Goal: Task Accomplishment & Management: Manage account settings

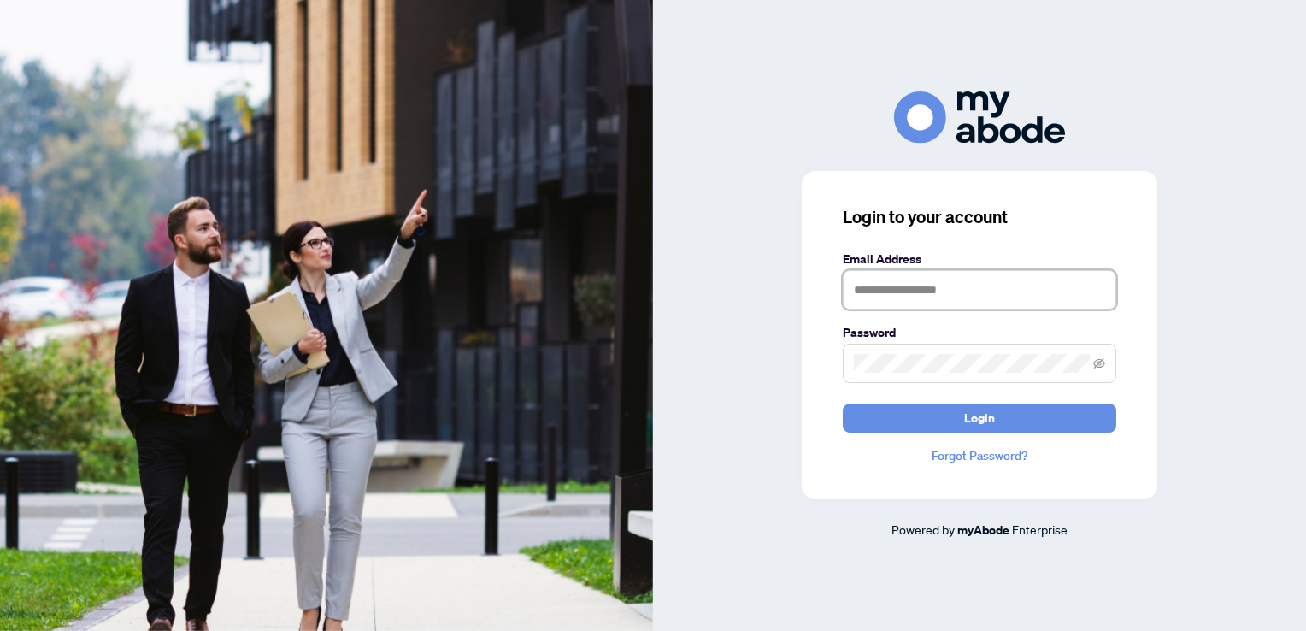
click at [912, 299] on input "text" at bounding box center [980, 289] width 274 height 39
type input "**********"
click at [843, 403] on button "Login" at bounding box center [980, 417] width 274 height 29
click at [733, 359] on div "**********" at bounding box center [979, 315] width 653 height 448
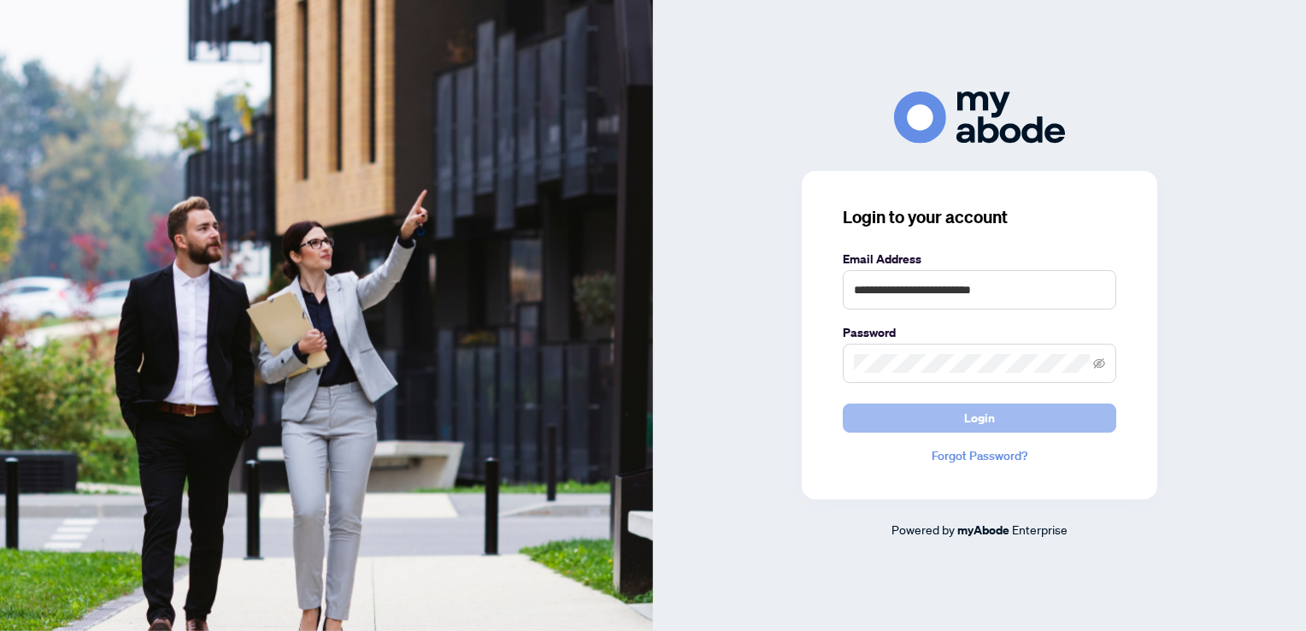
click at [911, 429] on button "Login" at bounding box center [980, 417] width 274 height 29
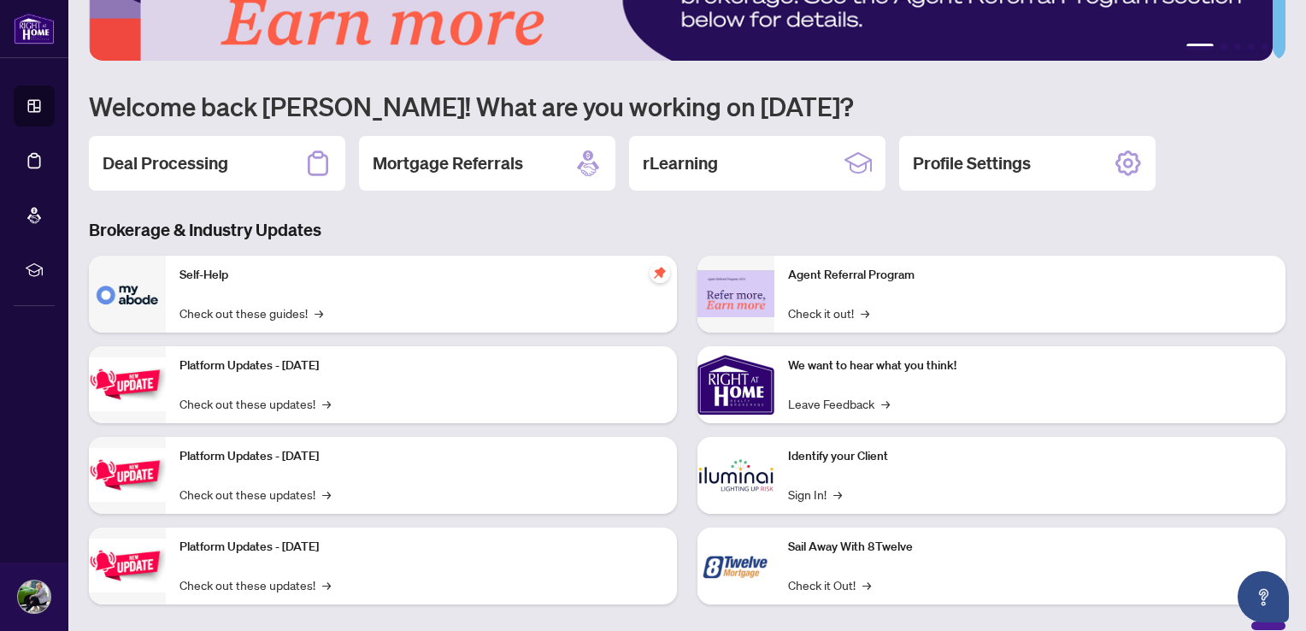
scroll to position [106, 0]
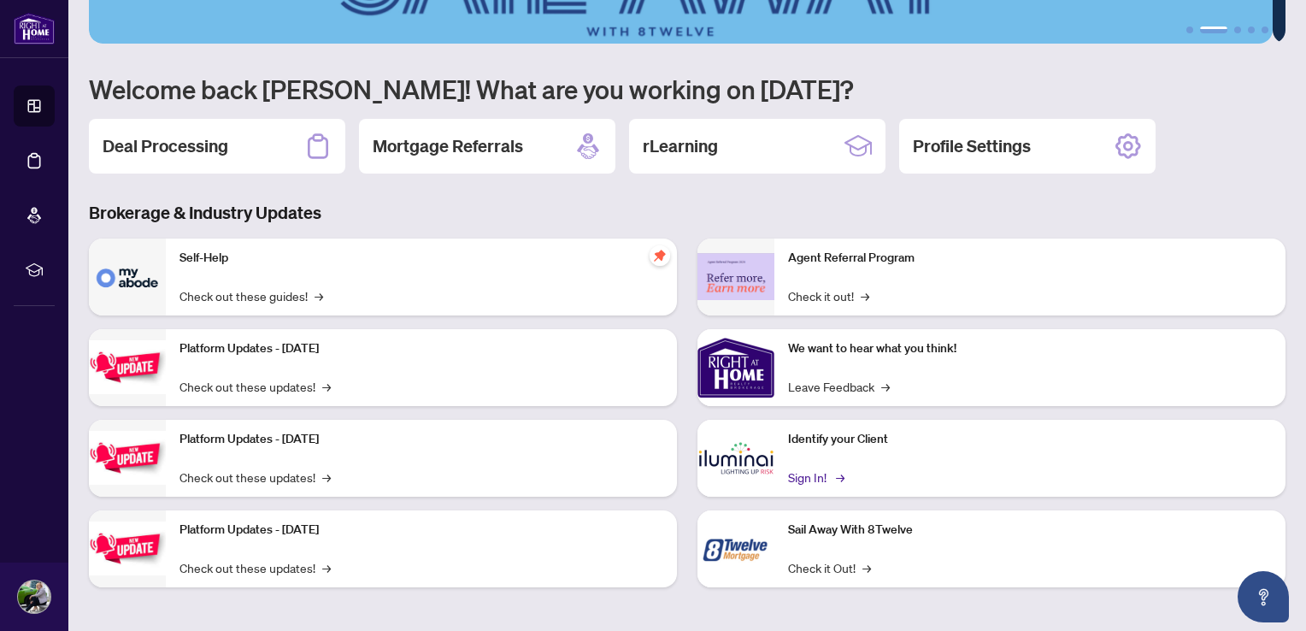
click at [809, 475] on link "Sign In! →" at bounding box center [815, 477] width 54 height 19
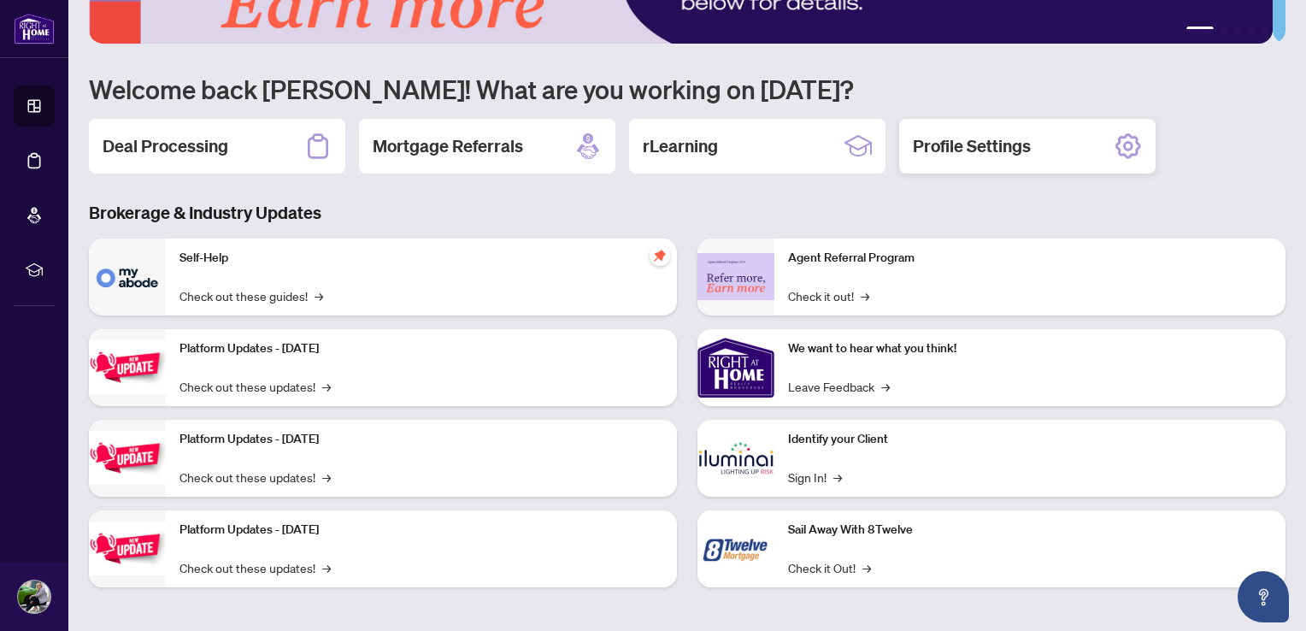
click at [1009, 142] on h2 "Profile Settings" at bounding box center [972, 146] width 118 height 24
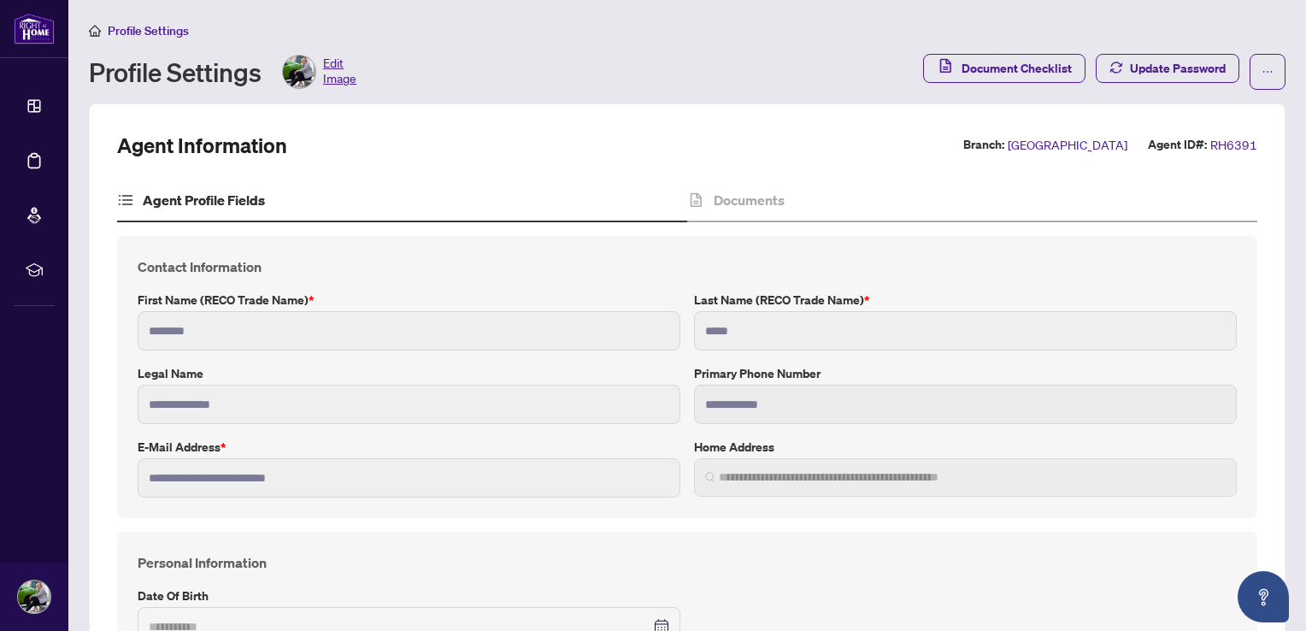
click at [337, 68] on span "Edit Image" at bounding box center [339, 72] width 33 height 34
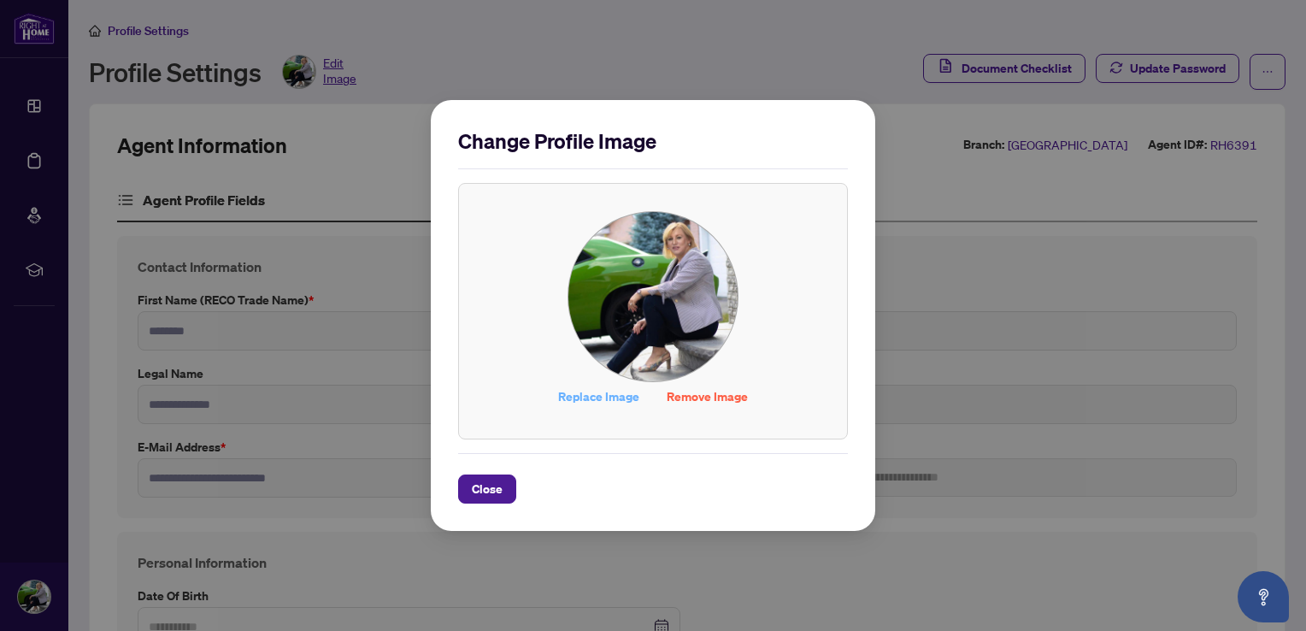
click at [621, 397] on span "Replace Image" at bounding box center [598, 396] width 81 height 27
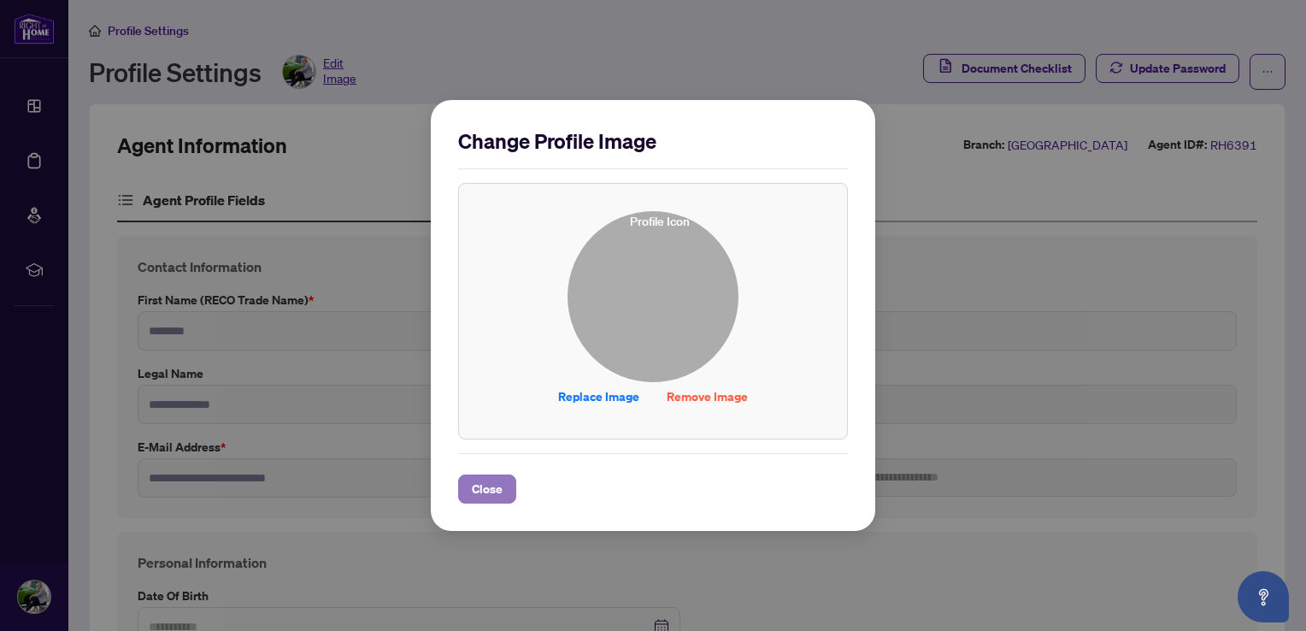
click at [488, 493] on span "Close" at bounding box center [487, 488] width 31 height 27
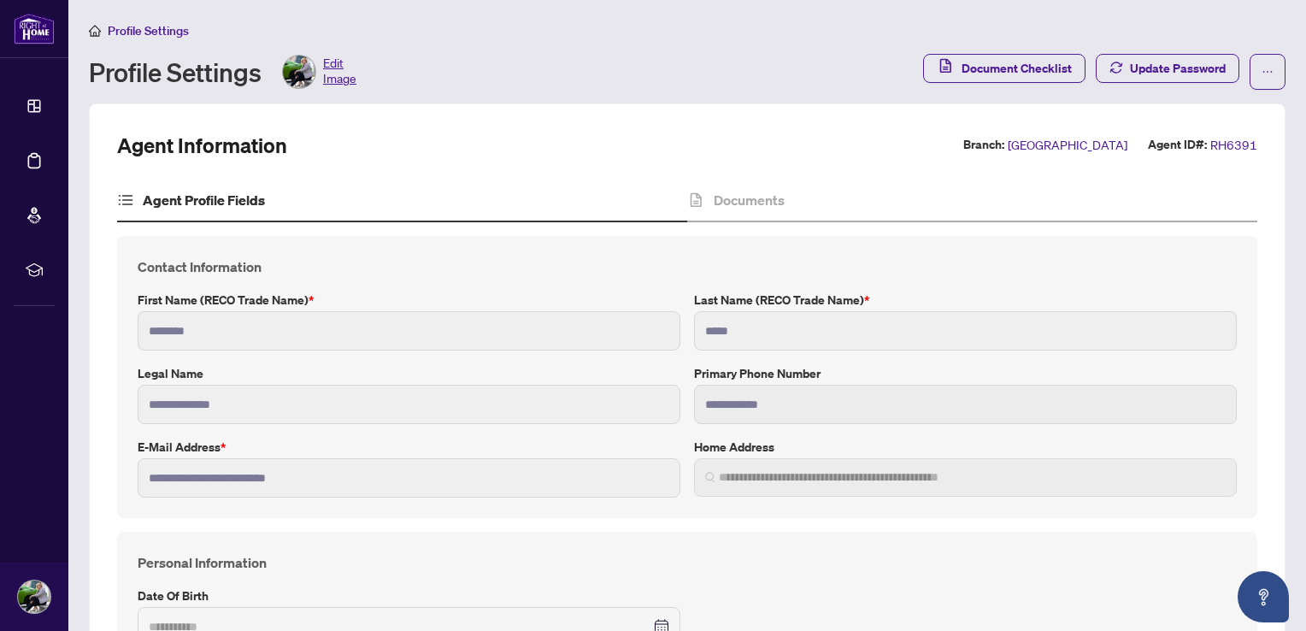
click at [331, 59] on span "Edit Image" at bounding box center [339, 72] width 33 height 34
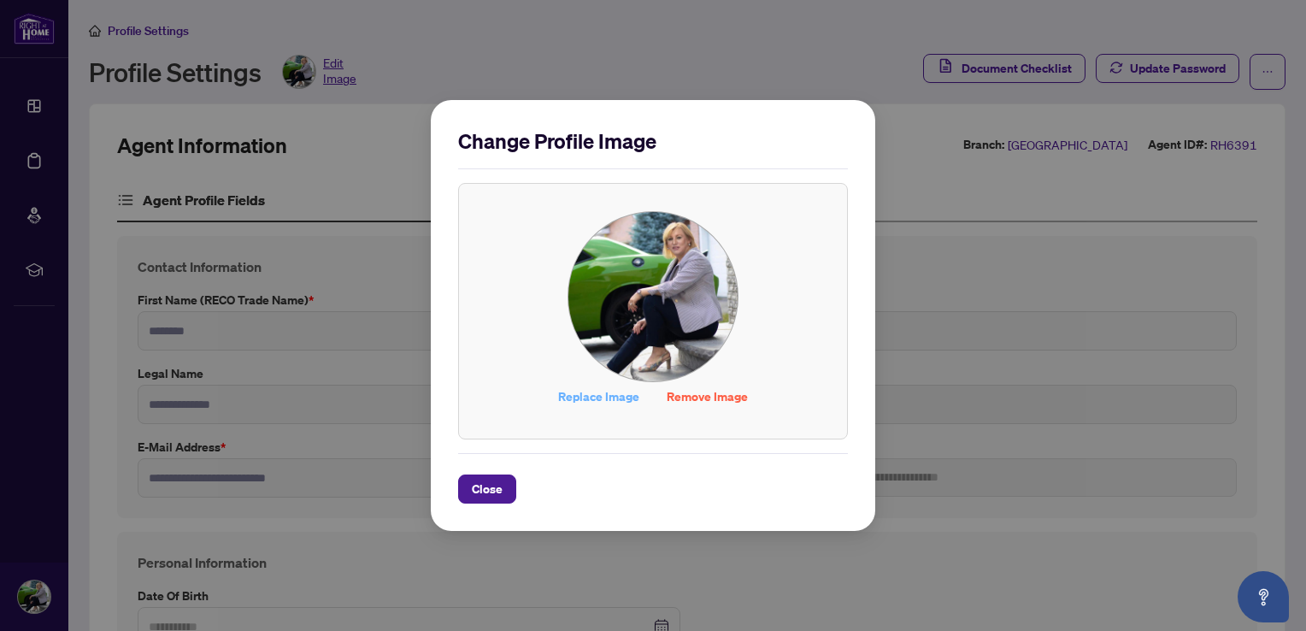
click at [598, 398] on span "Replace Image" at bounding box center [598, 396] width 81 height 27
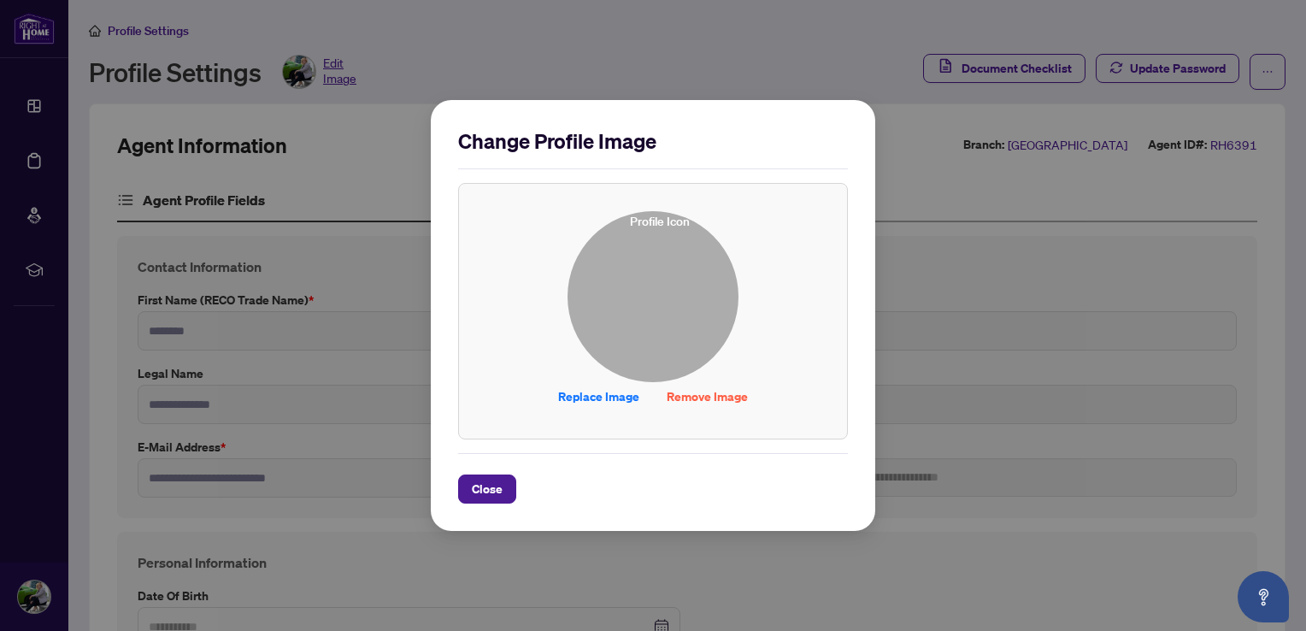
click at [955, 206] on div "Change Profile Image Replace Image Remove Image Drag & Drop to Upload Files Max…" at bounding box center [653, 315] width 1306 height 631
click at [486, 496] on span "Close" at bounding box center [487, 488] width 31 height 27
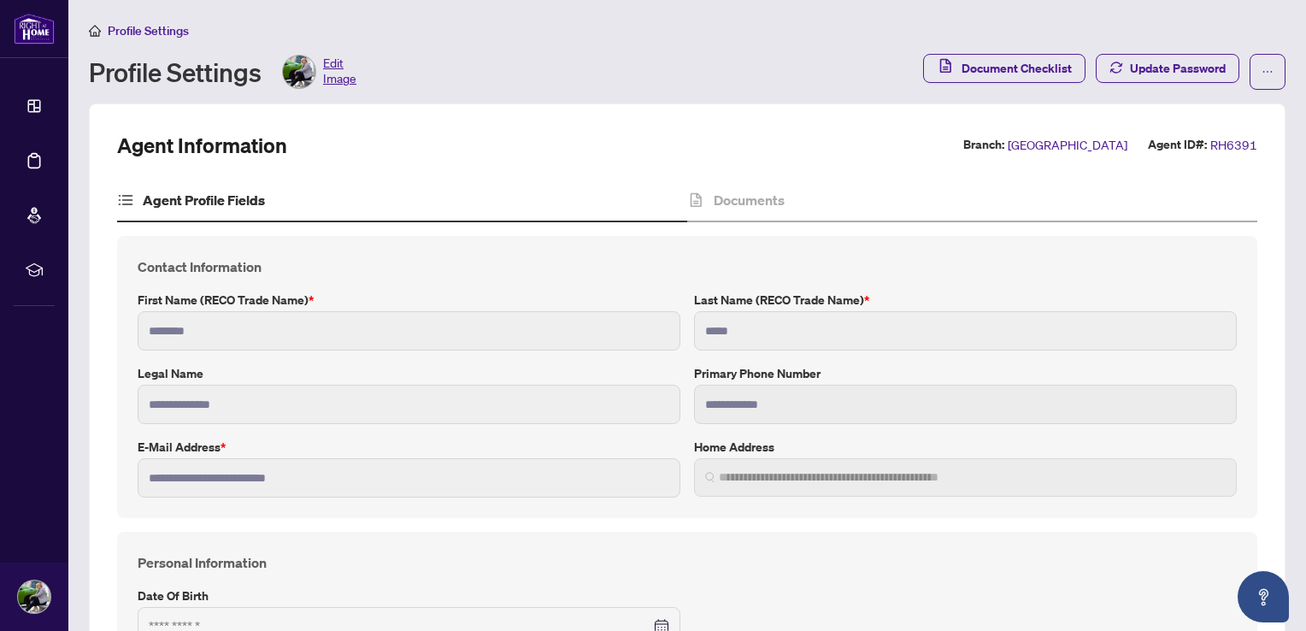
type input "**********"
type input "****"
type input "**********"
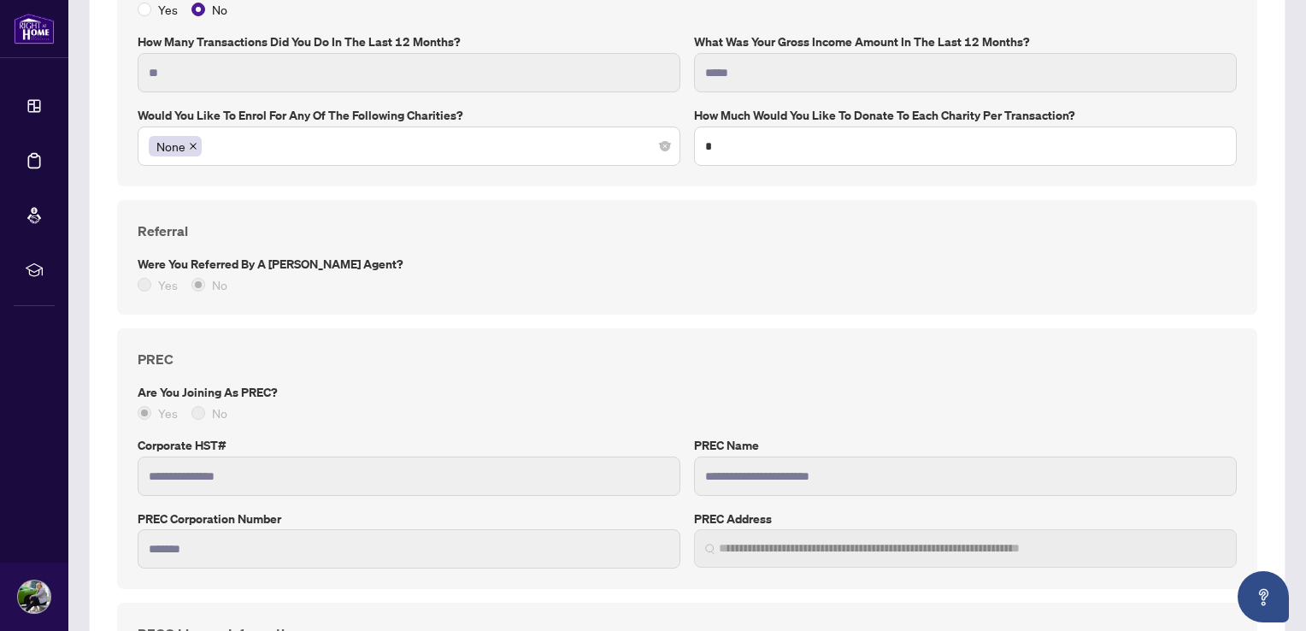
scroll to position [1275, 0]
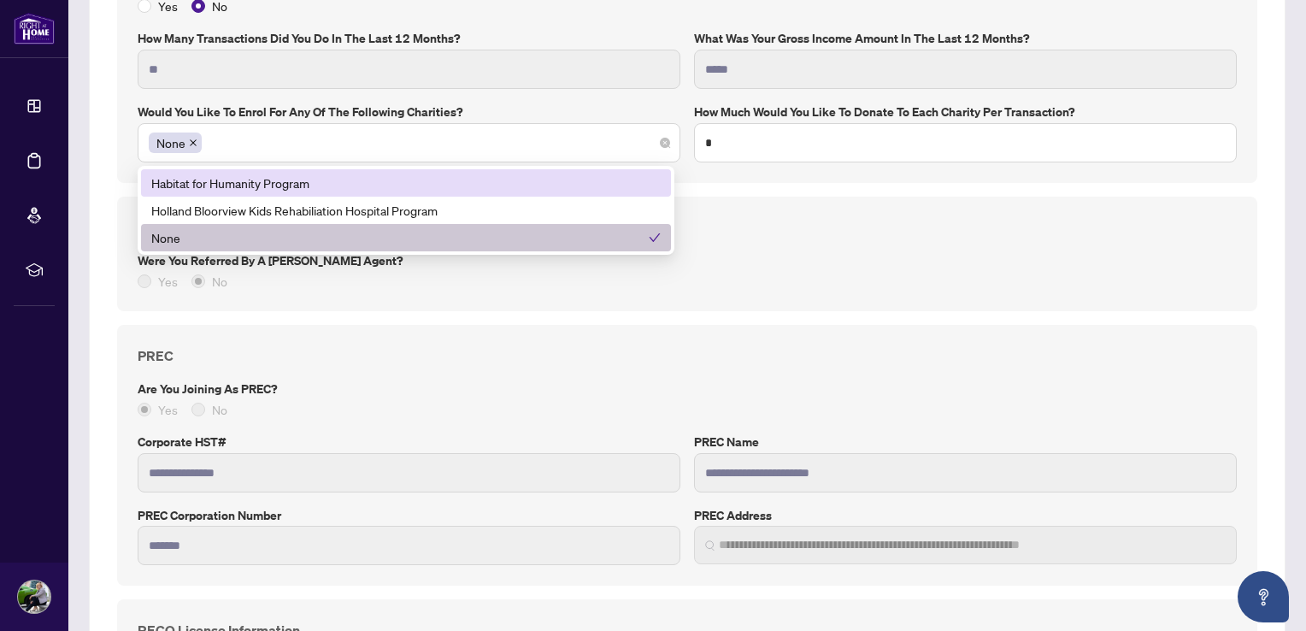
click at [410, 150] on div "None" at bounding box center [409, 142] width 521 height 31
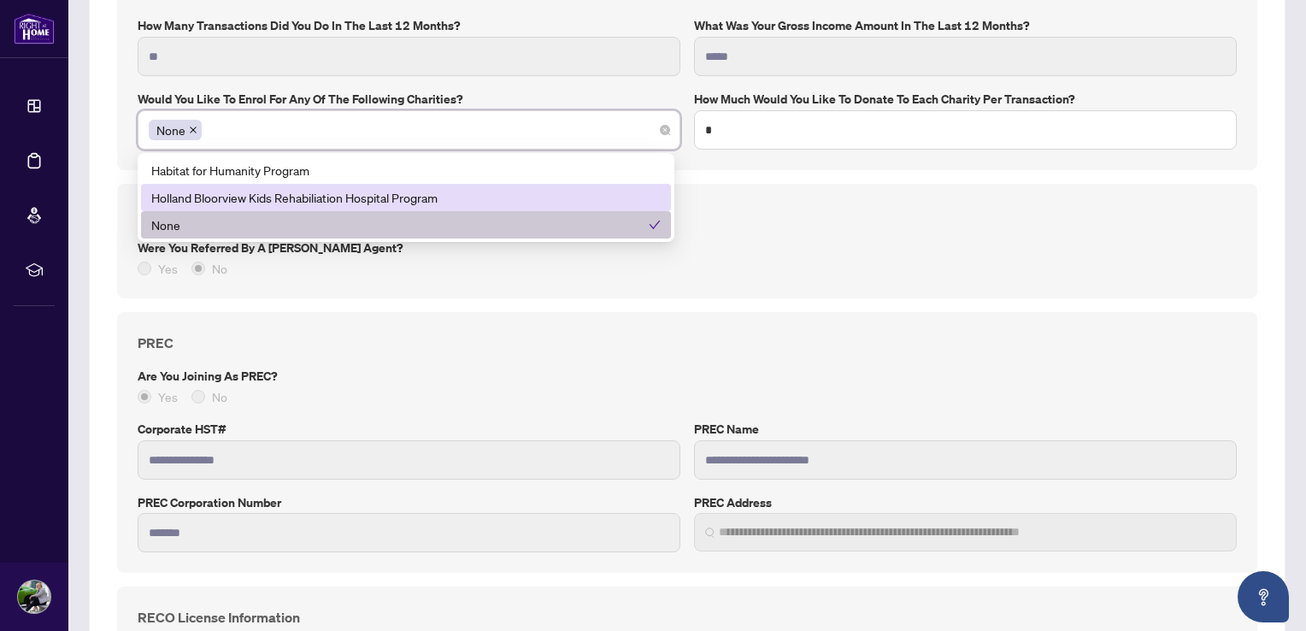
scroll to position [1289, 0]
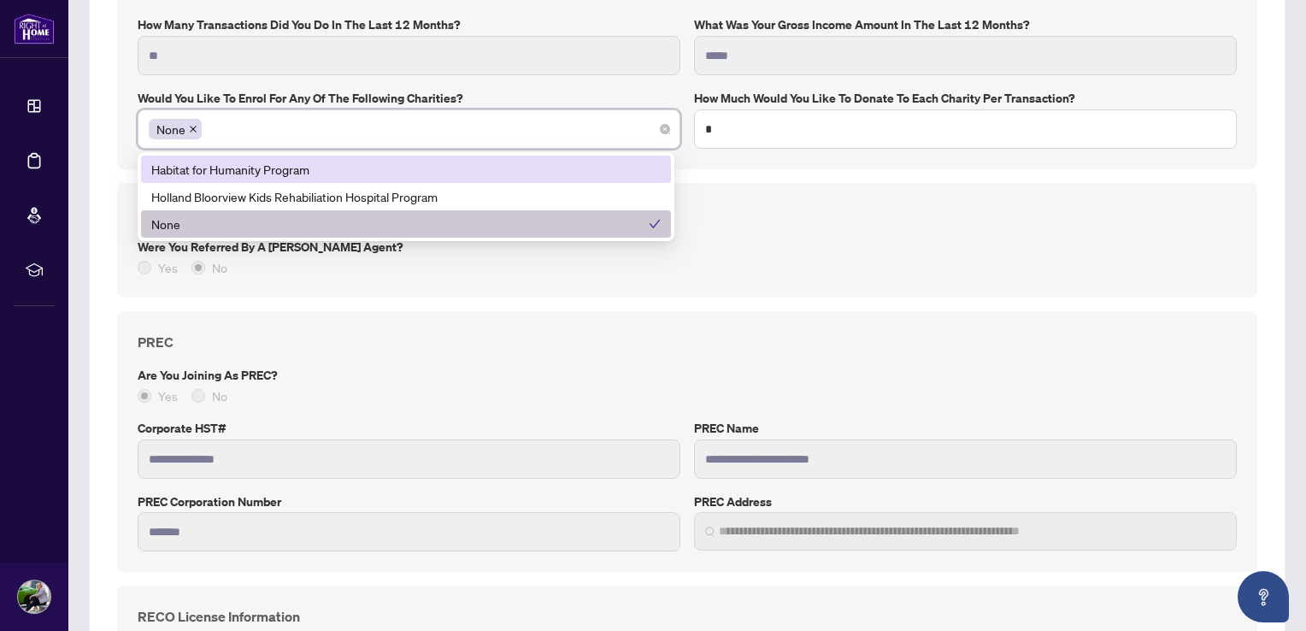
click at [324, 162] on div "Habitat for Humanity Program" at bounding box center [405, 169] width 509 height 19
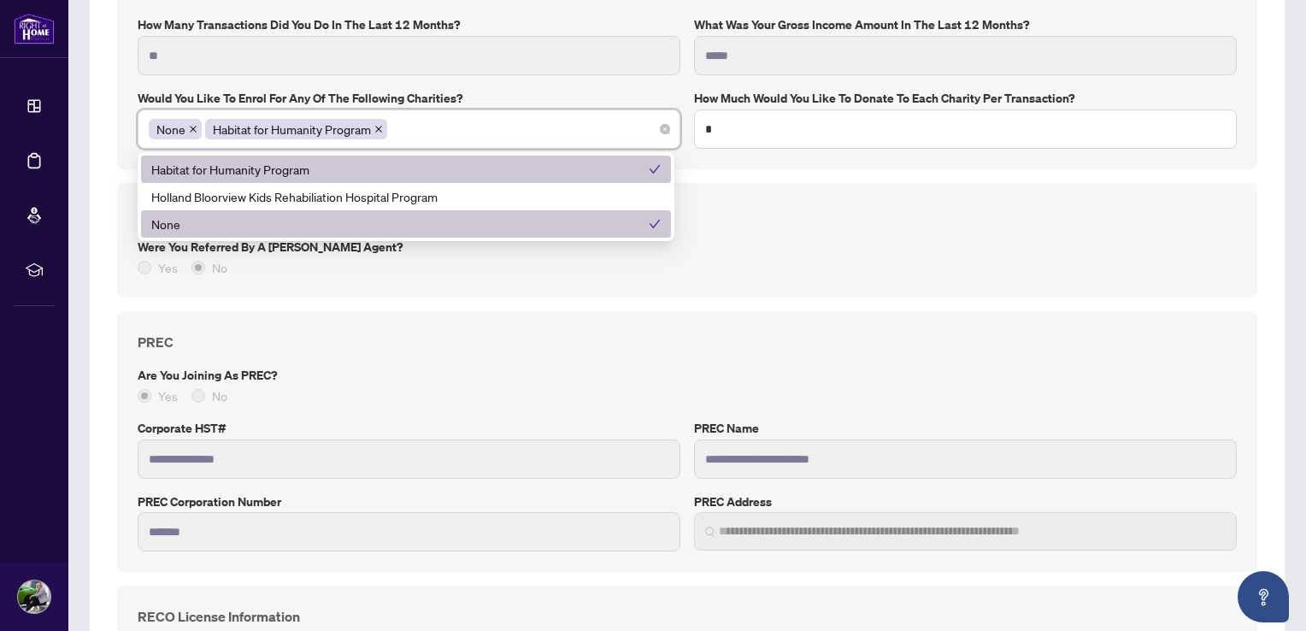
click at [757, 207] on h4 "Referral" at bounding box center [687, 213] width 1099 height 21
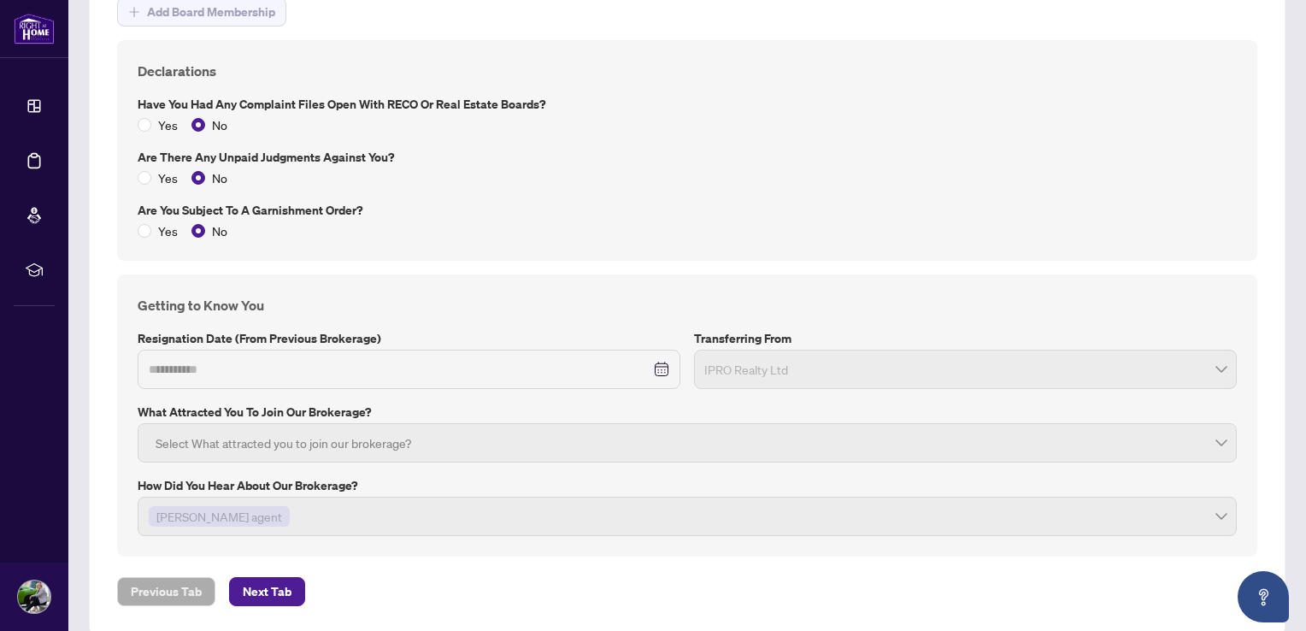
scroll to position [2378, 0]
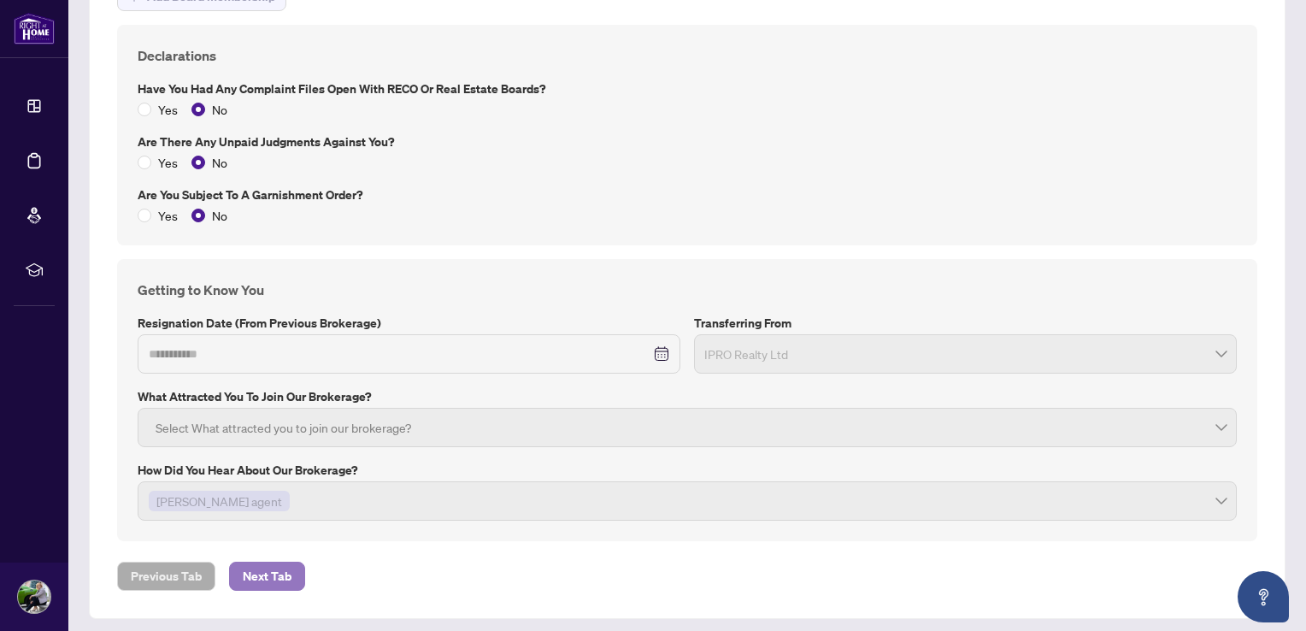
click at [250, 563] on span "Next Tab" at bounding box center [267, 575] width 49 height 27
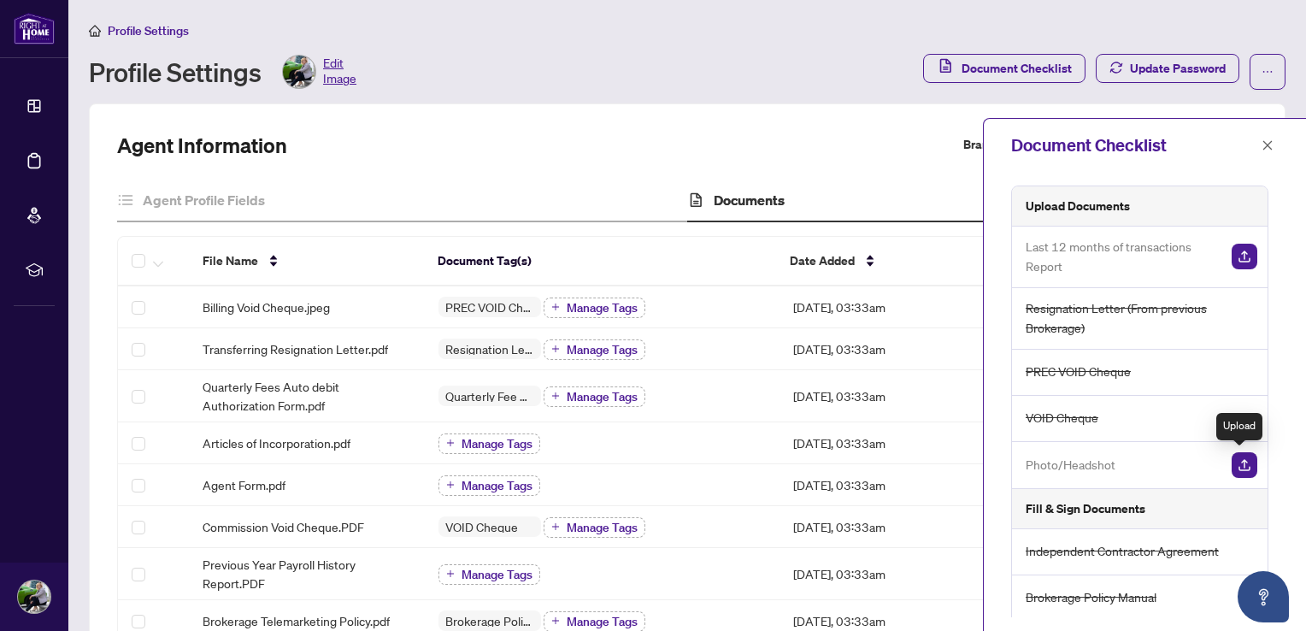
click at [1237, 466] on img "button" at bounding box center [1245, 465] width 26 height 26
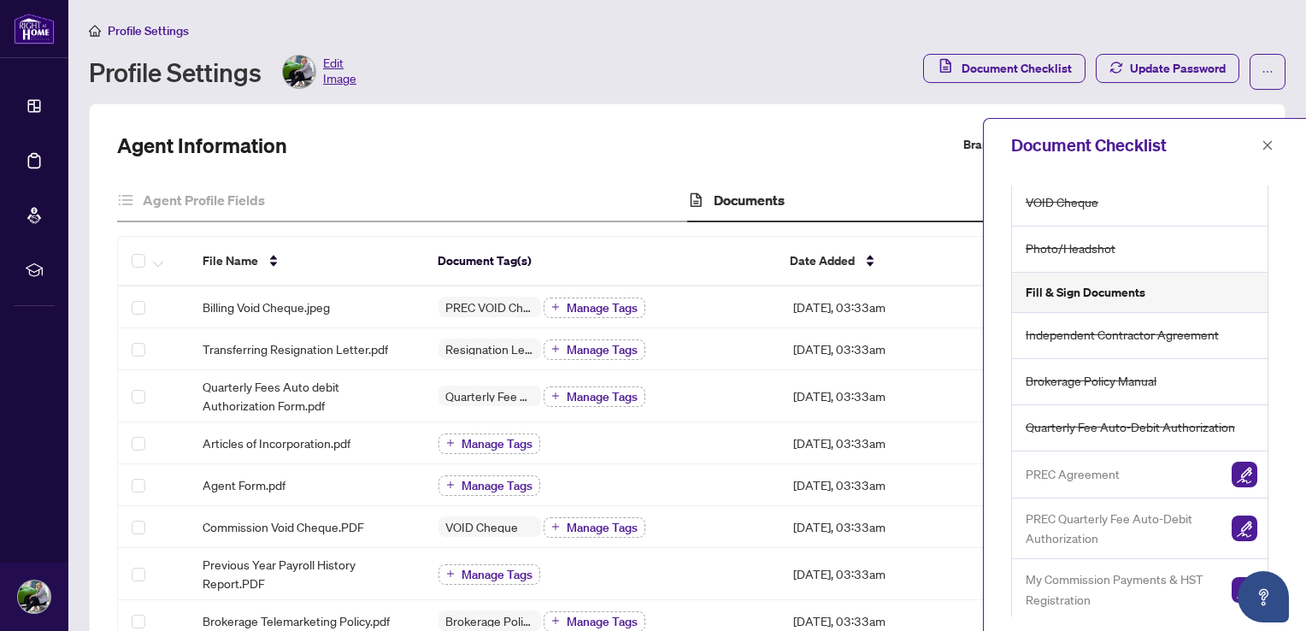
scroll to position [217, 0]
click at [792, 132] on div "Agent Information Branch: Mississauga Agent ID#: RH6391" at bounding box center [687, 145] width 1140 height 27
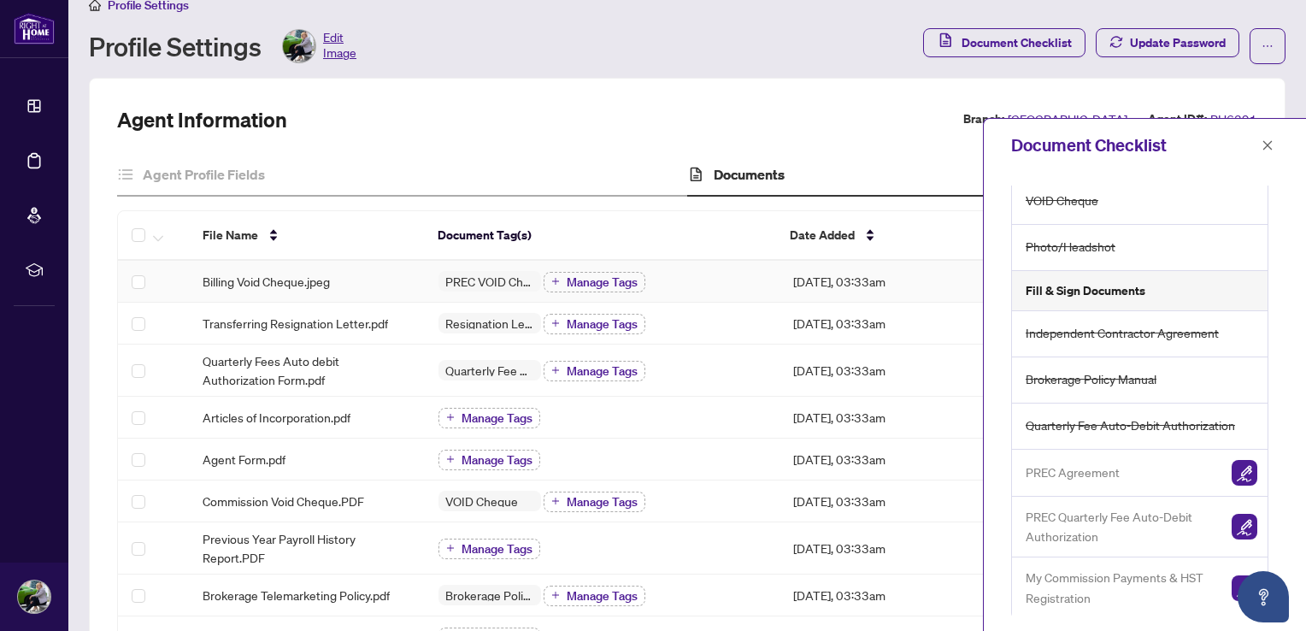
scroll to position [17, 0]
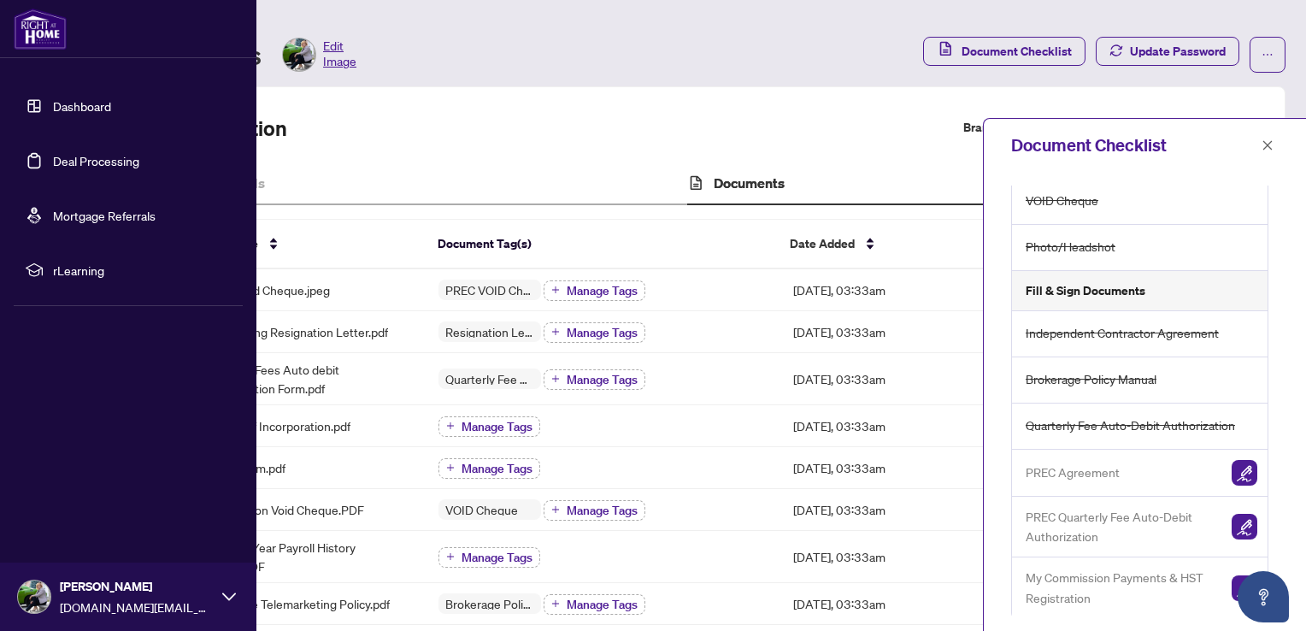
click at [132, 217] on link "Mortgage Referrals" at bounding box center [104, 215] width 103 height 15
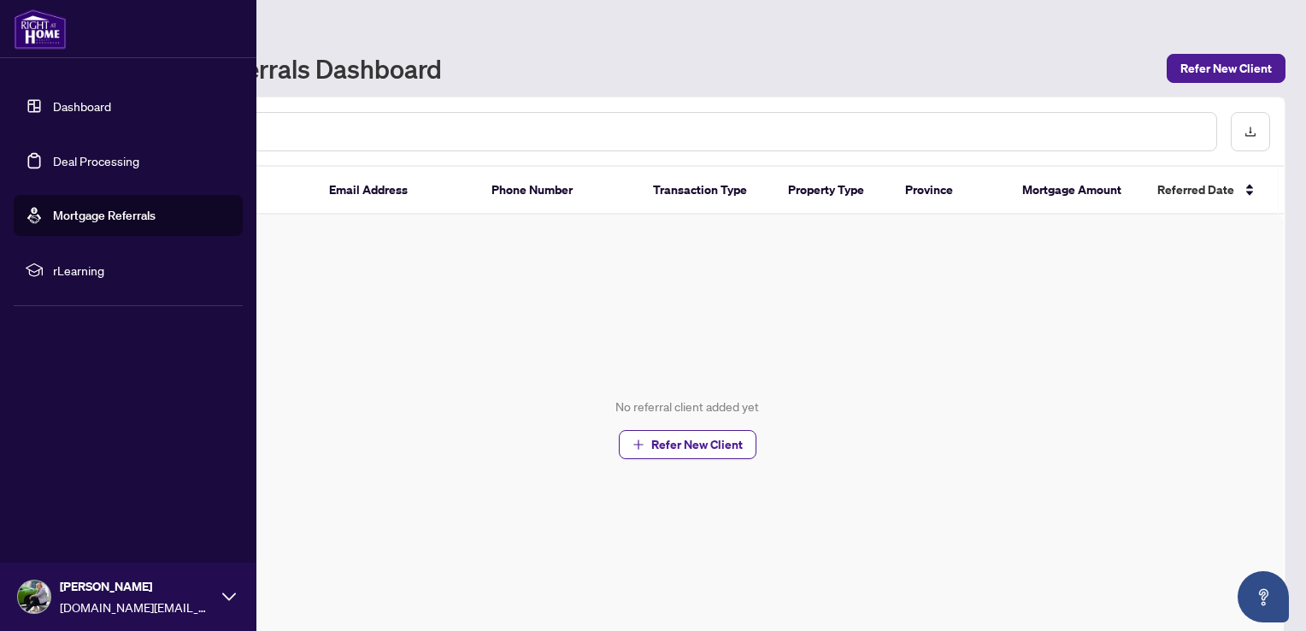
click at [79, 272] on span "rLearning" at bounding box center [142, 270] width 178 height 19
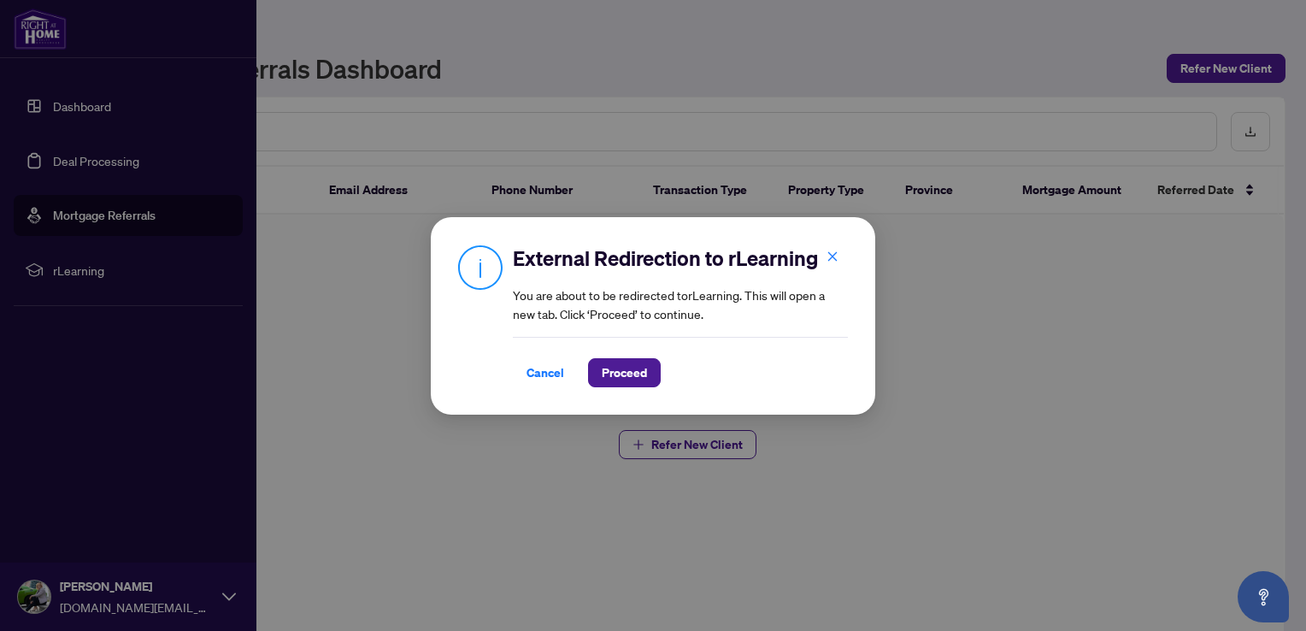
click at [224, 594] on div "External Redirection to rLearning You are about to be redirected to rLearning .…" at bounding box center [653, 315] width 1306 height 631
click at [545, 373] on span "Cancel" at bounding box center [546, 372] width 38 height 27
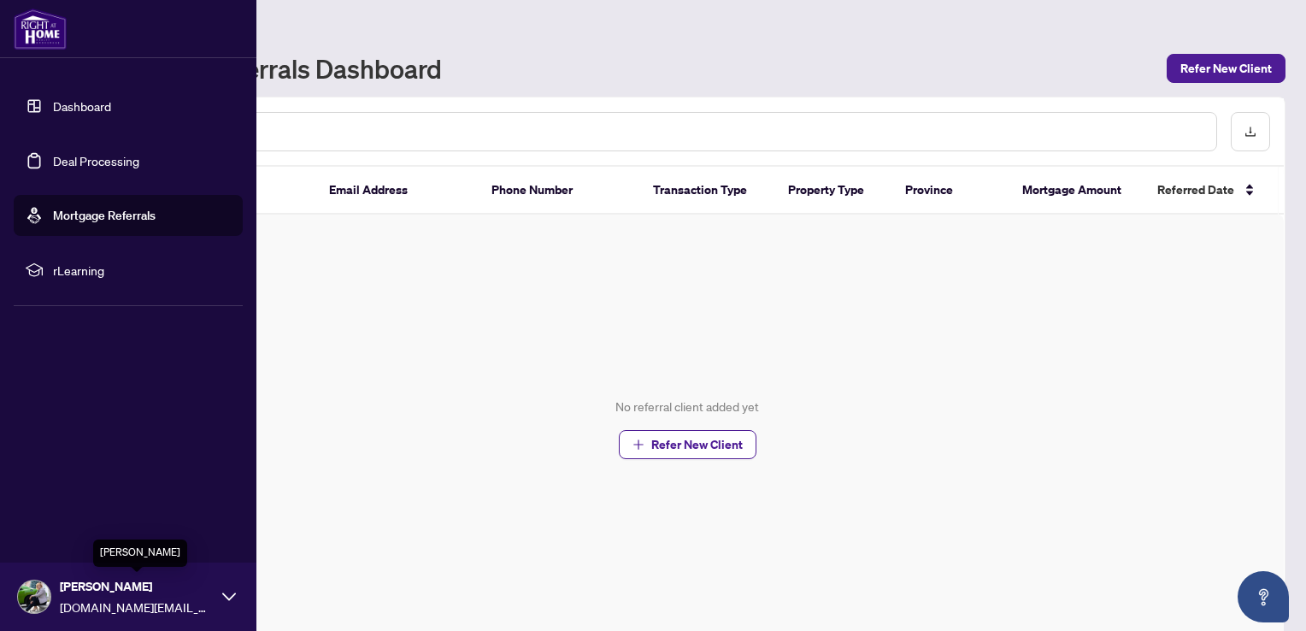
click at [89, 583] on span "[PERSON_NAME]" at bounding box center [137, 586] width 154 height 19
click at [76, 460] on h5 "MY ACCOUNT" at bounding box center [134, 457] width 215 height 19
click at [93, 539] on span "Profile Settings" at bounding box center [90, 530] width 81 height 27
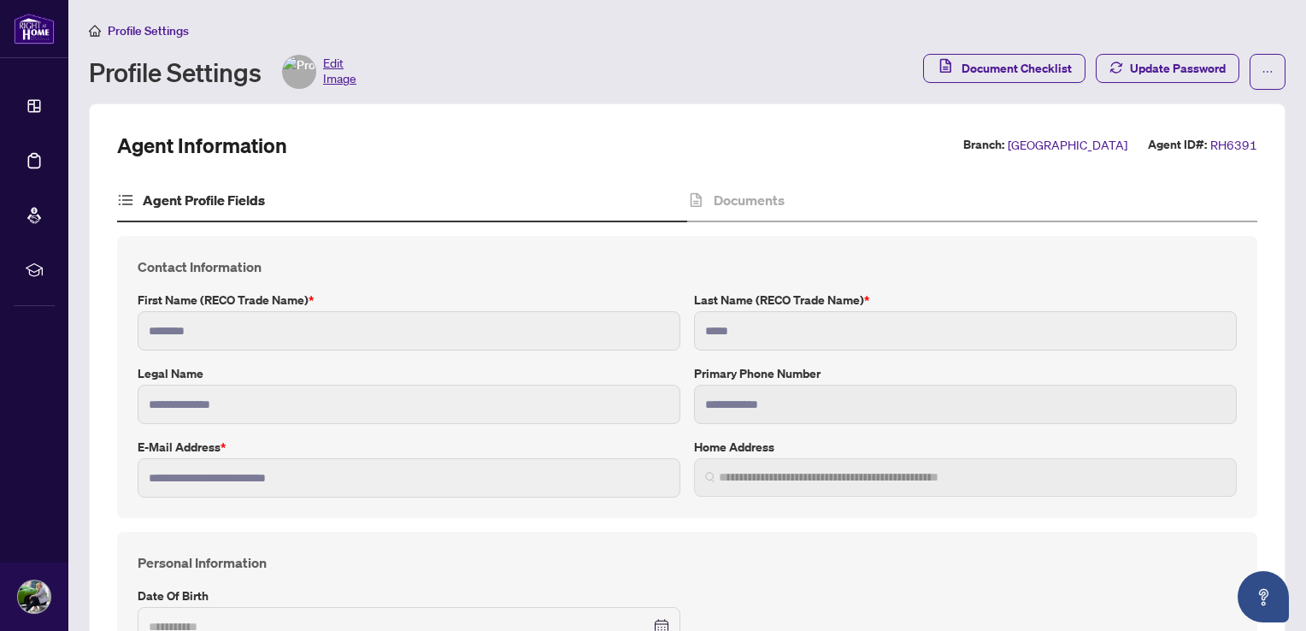
click at [342, 79] on span "Edit Image" at bounding box center [339, 72] width 33 height 34
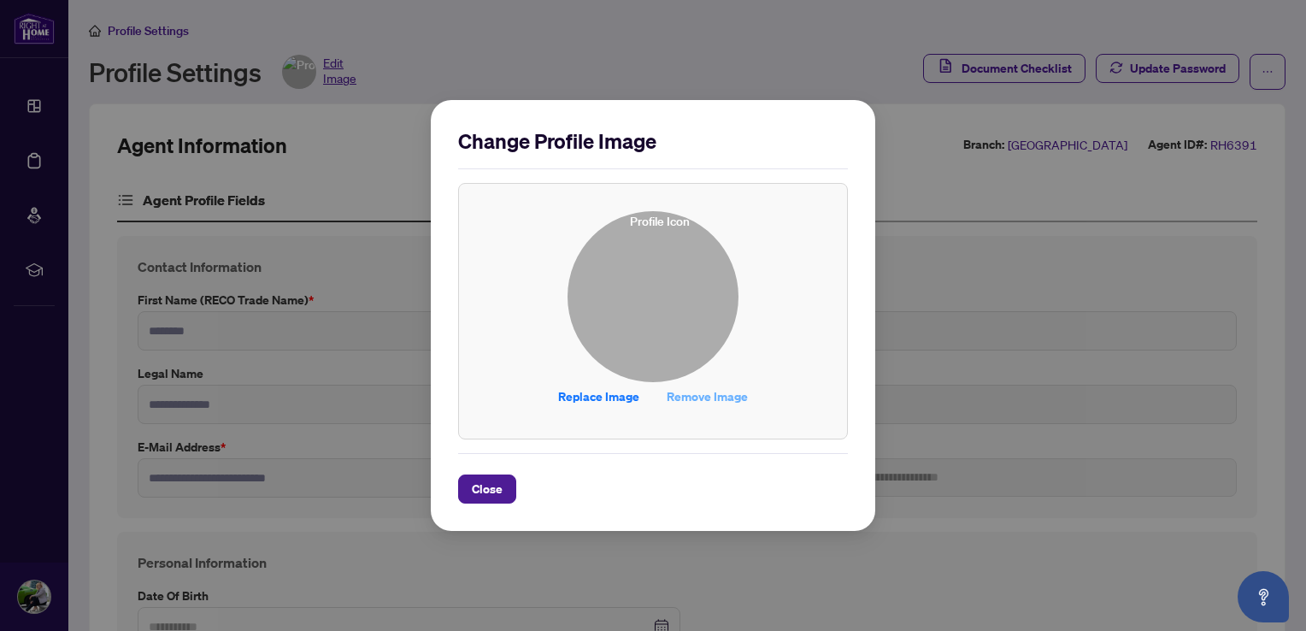
click at [686, 402] on span "Remove Image" at bounding box center [707, 396] width 81 height 27
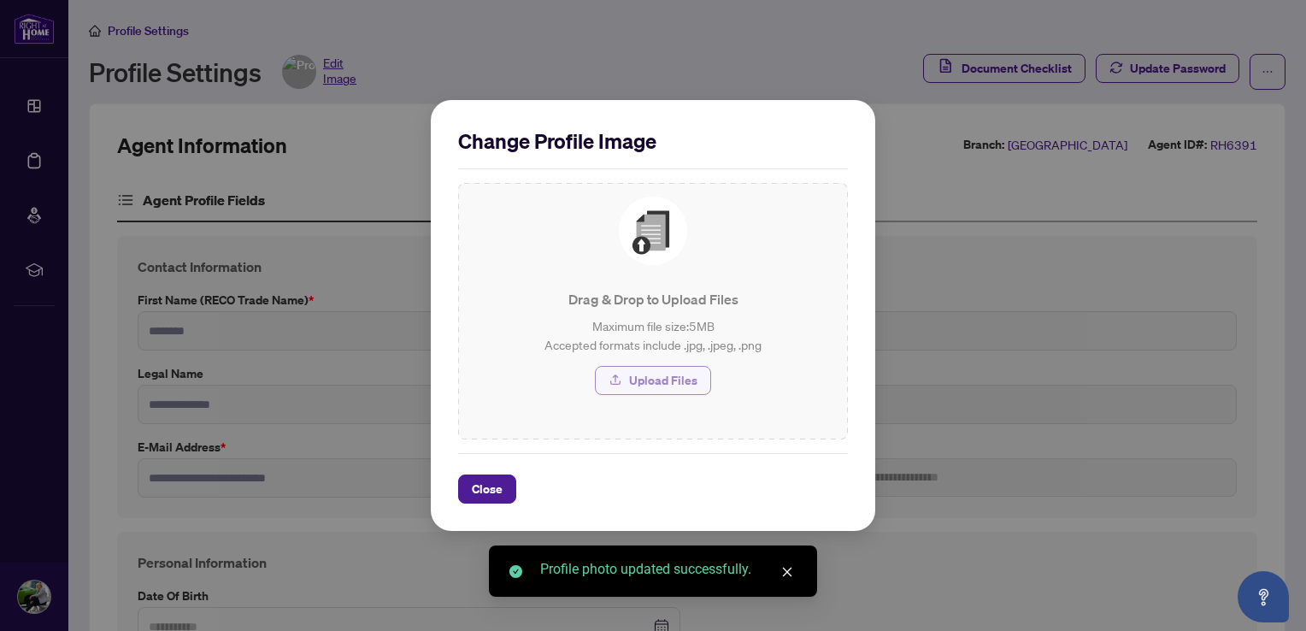
click at [662, 377] on span "Upload Files" at bounding box center [663, 380] width 68 height 27
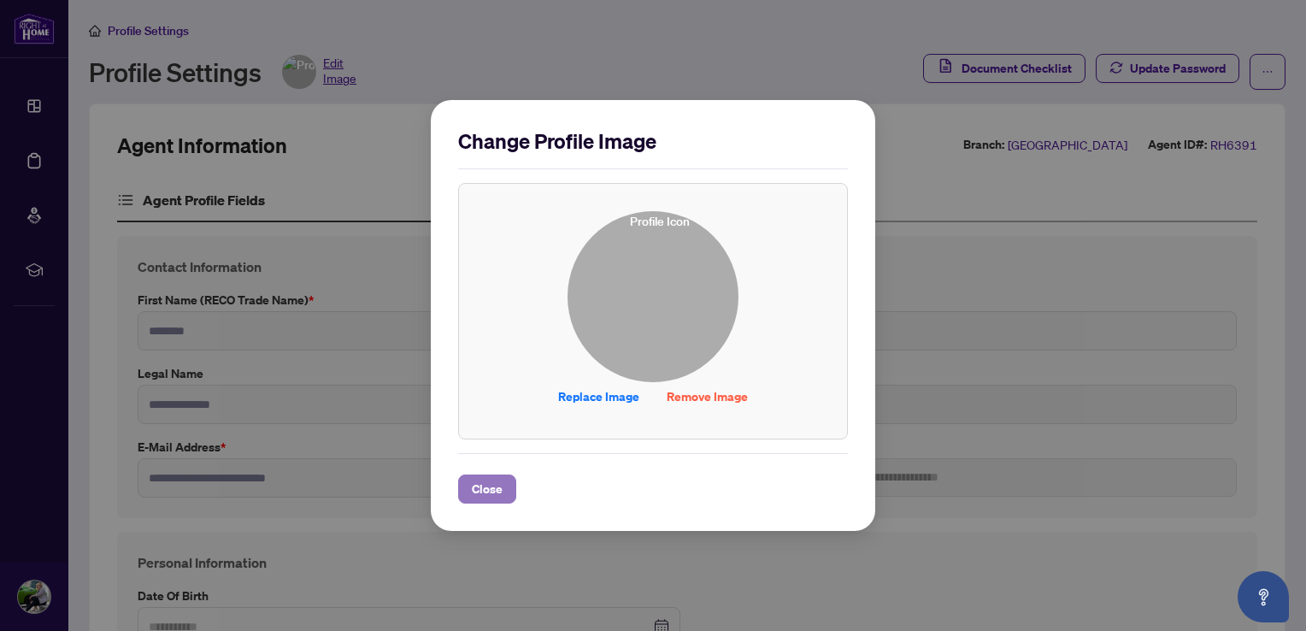
click at [489, 494] on span "Close" at bounding box center [487, 488] width 31 height 27
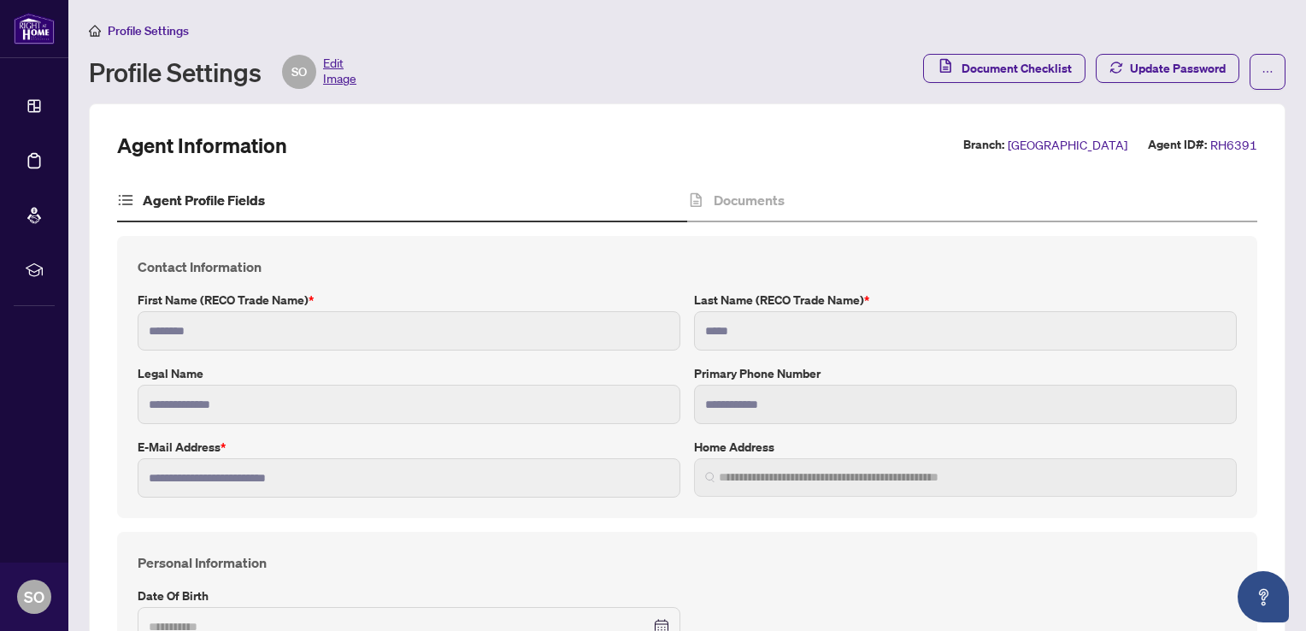
click at [332, 72] on span "Edit Image" at bounding box center [339, 72] width 33 height 34
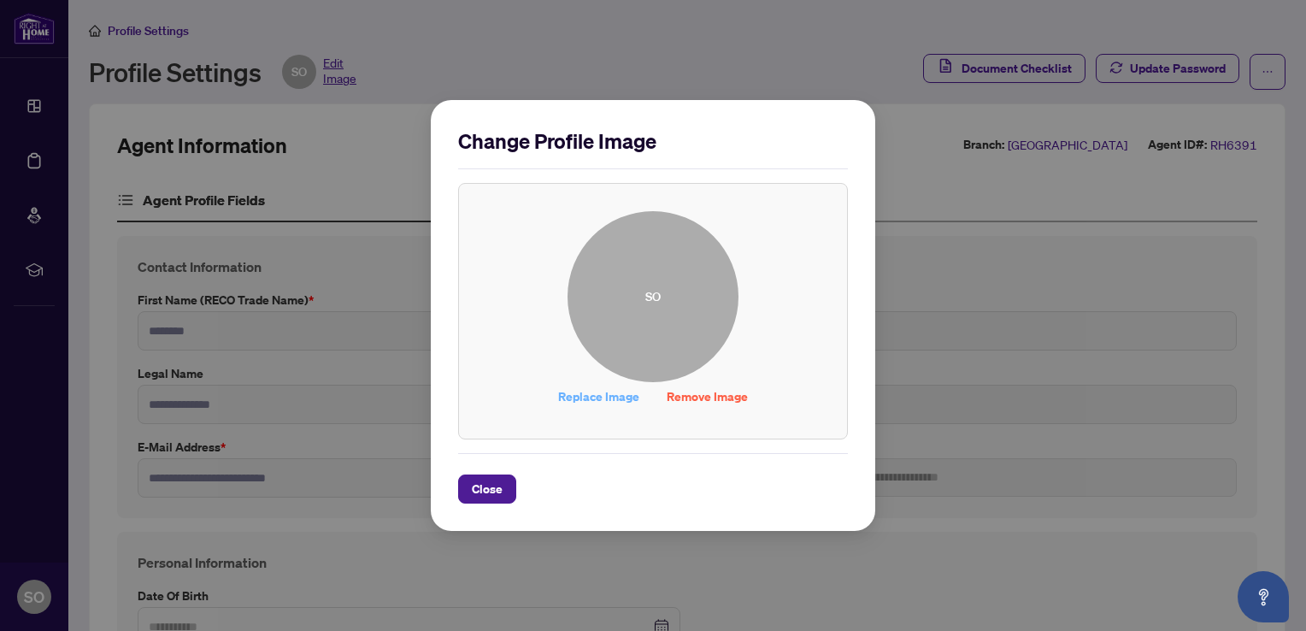
click at [609, 398] on span "Replace Image" at bounding box center [598, 396] width 81 height 27
click at [475, 492] on span "Close" at bounding box center [487, 488] width 31 height 27
